Goal: Contribute content

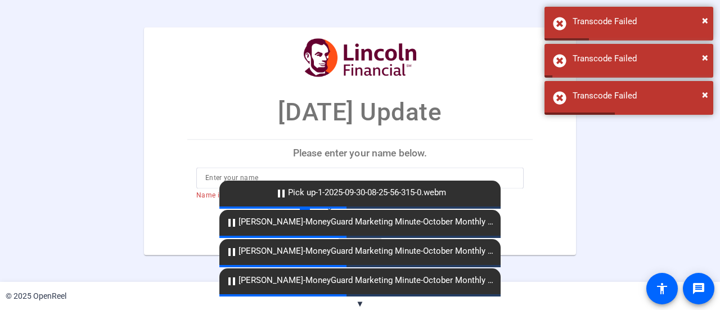
drag, startPoint x: 701, startPoint y: 16, endPoint x: 614, endPoint y: 172, distance: 178.5
click at [614, 172] on body "Press Alt+1 for screen-reader mode, Alt+0 to cancel Accessibility Screen-Reader…" at bounding box center [360, 155] width 720 height 310
click at [614, 172] on div "Oct 2025 Update Please enter your name below. Name is required. I agree to the …" at bounding box center [360, 141] width 720 height 228
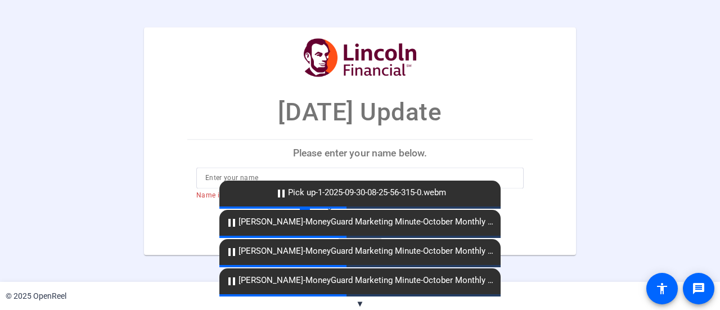
click at [212, 177] on input at bounding box center [360, 178] width 310 height 14
type input "Jimmy McConville"
click at [364, 303] on span "▼" at bounding box center [360, 304] width 8 height 10
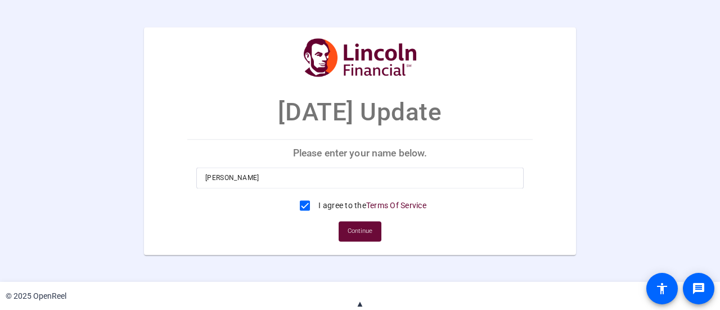
click at [356, 226] on span "Continue" at bounding box center [360, 231] width 25 height 17
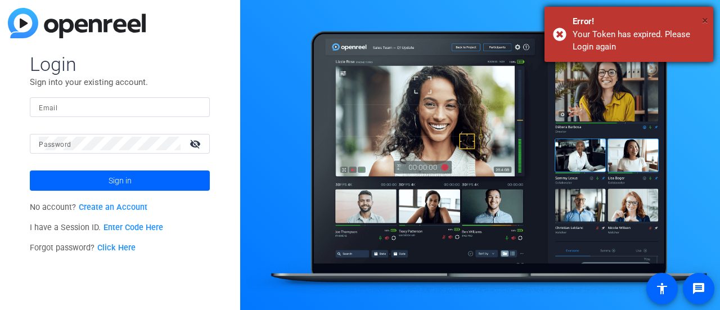
click at [705, 21] on span "×" at bounding box center [705, 21] width 6 height 14
click at [707, 19] on span "×" at bounding box center [705, 21] width 6 height 14
click at [706, 21] on span "×" at bounding box center [705, 21] width 6 height 14
click at [706, 23] on span "×" at bounding box center [705, 21] width 6 height 14
click at [700, 20] on div "Error!" at bounding box center [639, 21] width 132 height 13
